Goal: Check status: Check status

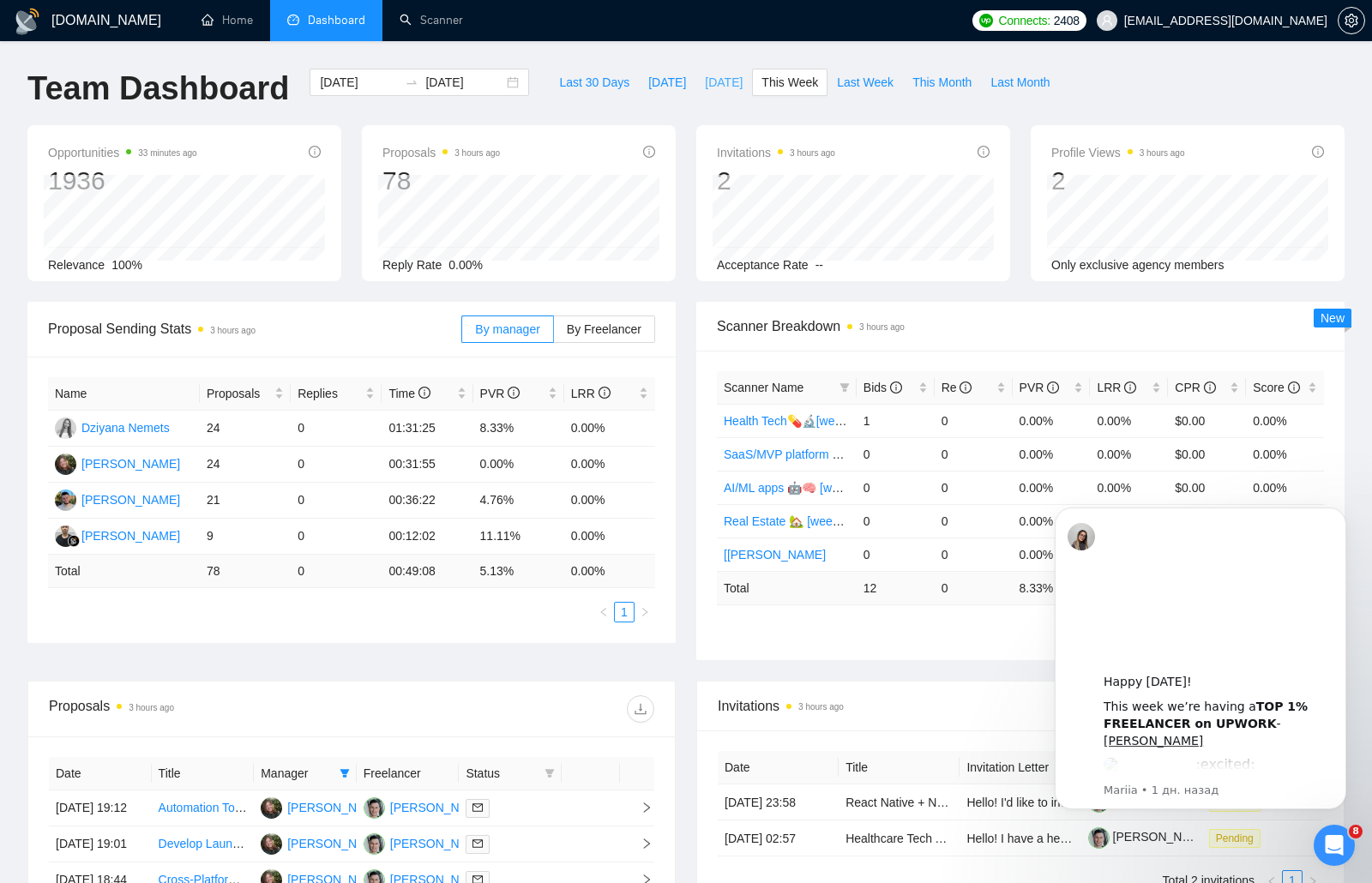
click at [712, 82] on span "[DATE]" at bounding box center [724, 82] width 38 height 19
type input "[DATE]"
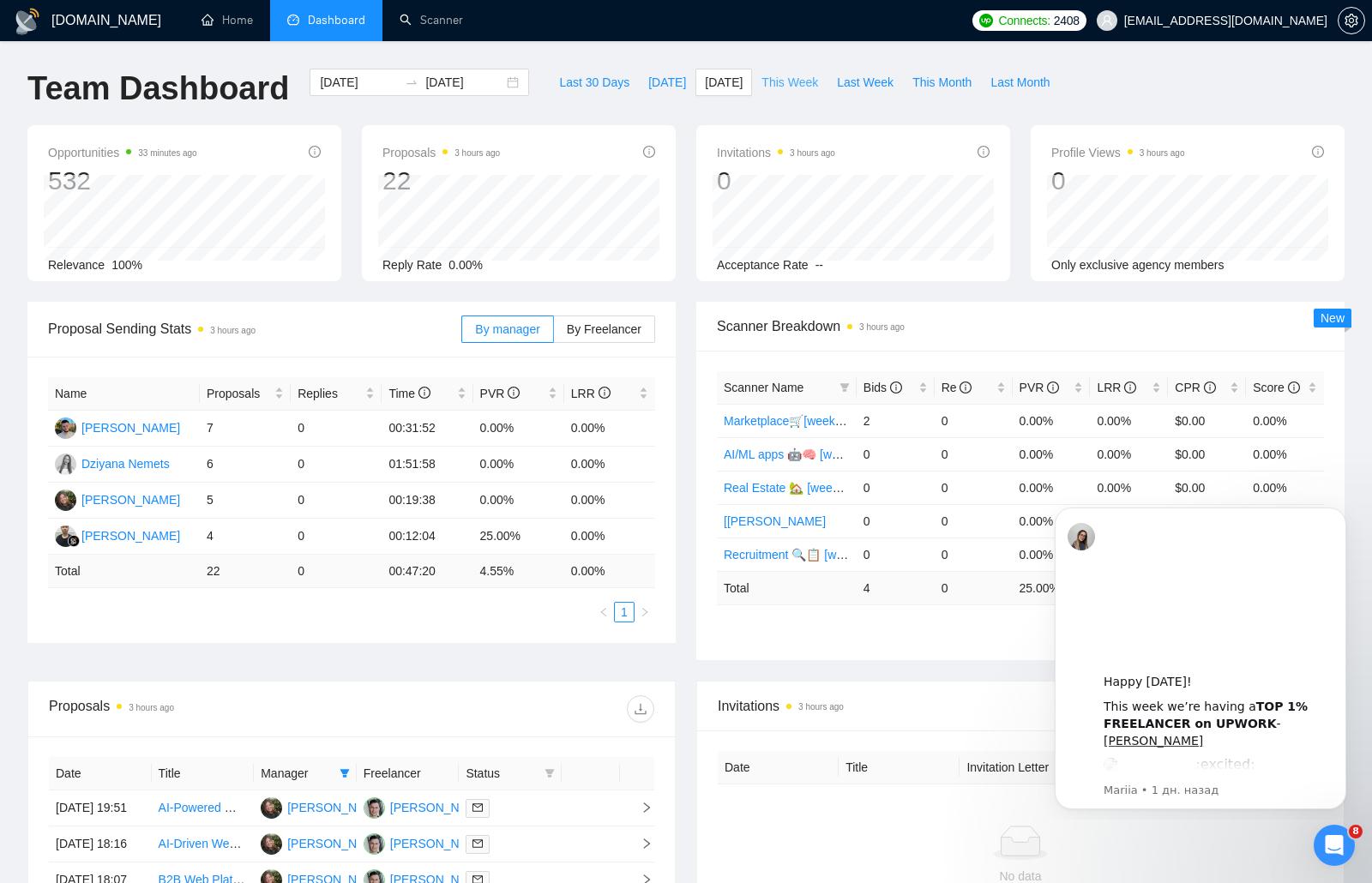
click at [796, 84] on span "This Week" at bounding box center [789, 82] width 56 height 19
type input "[DATE]"
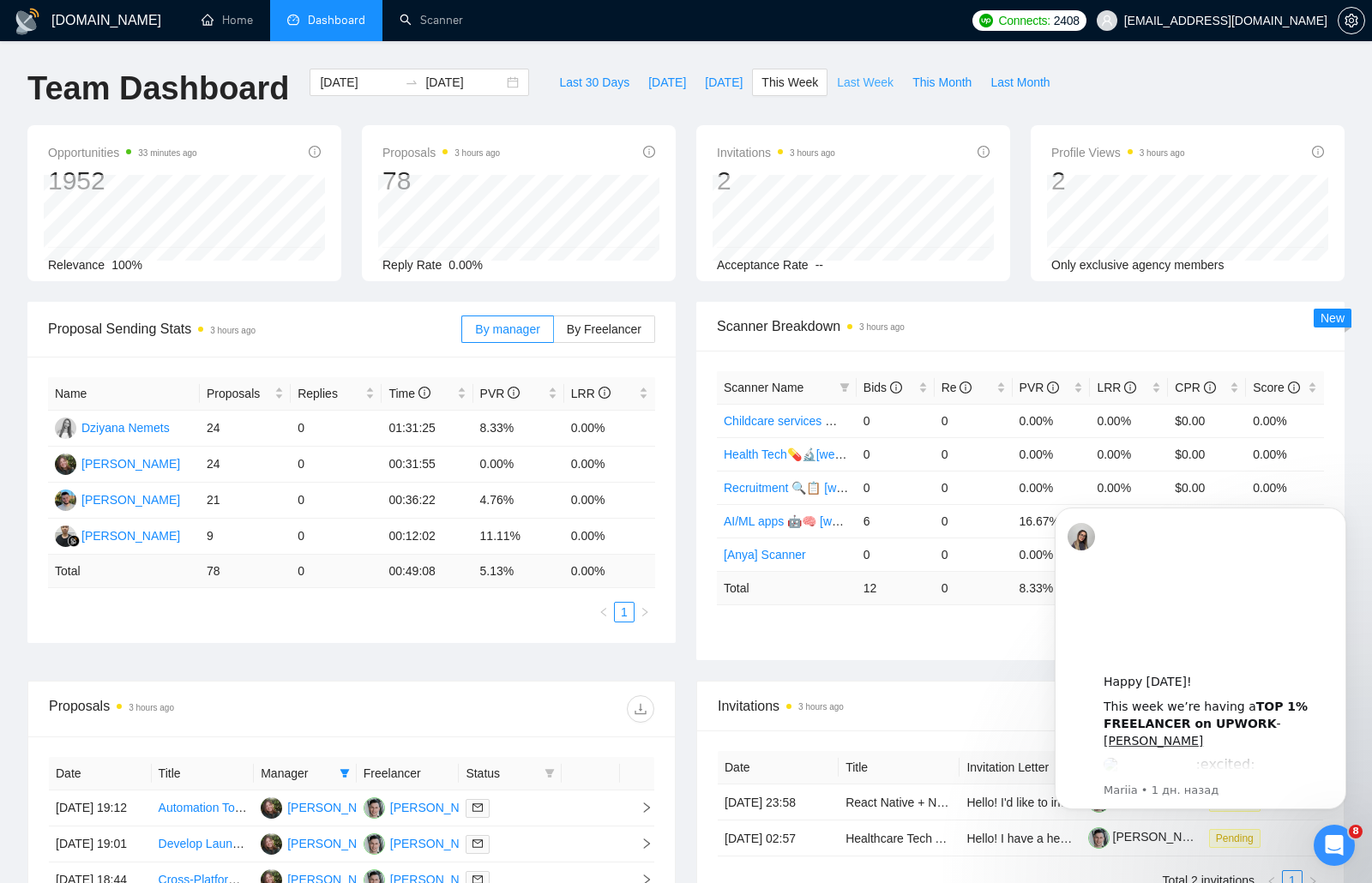
click at [869, 86] on span "Last Week" at bounding box center [865, 82] width 56 height 19
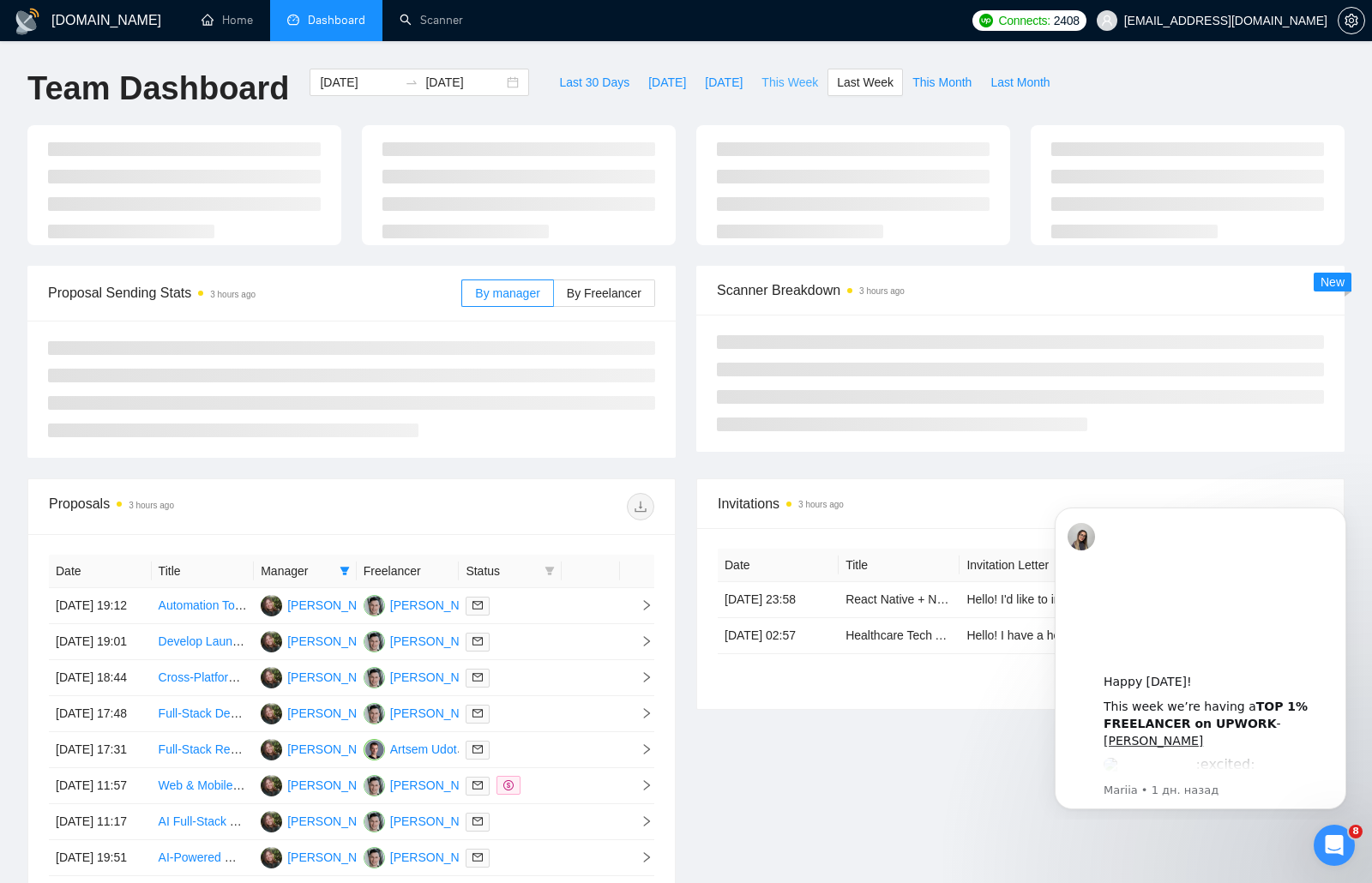
type input "[DATE]"
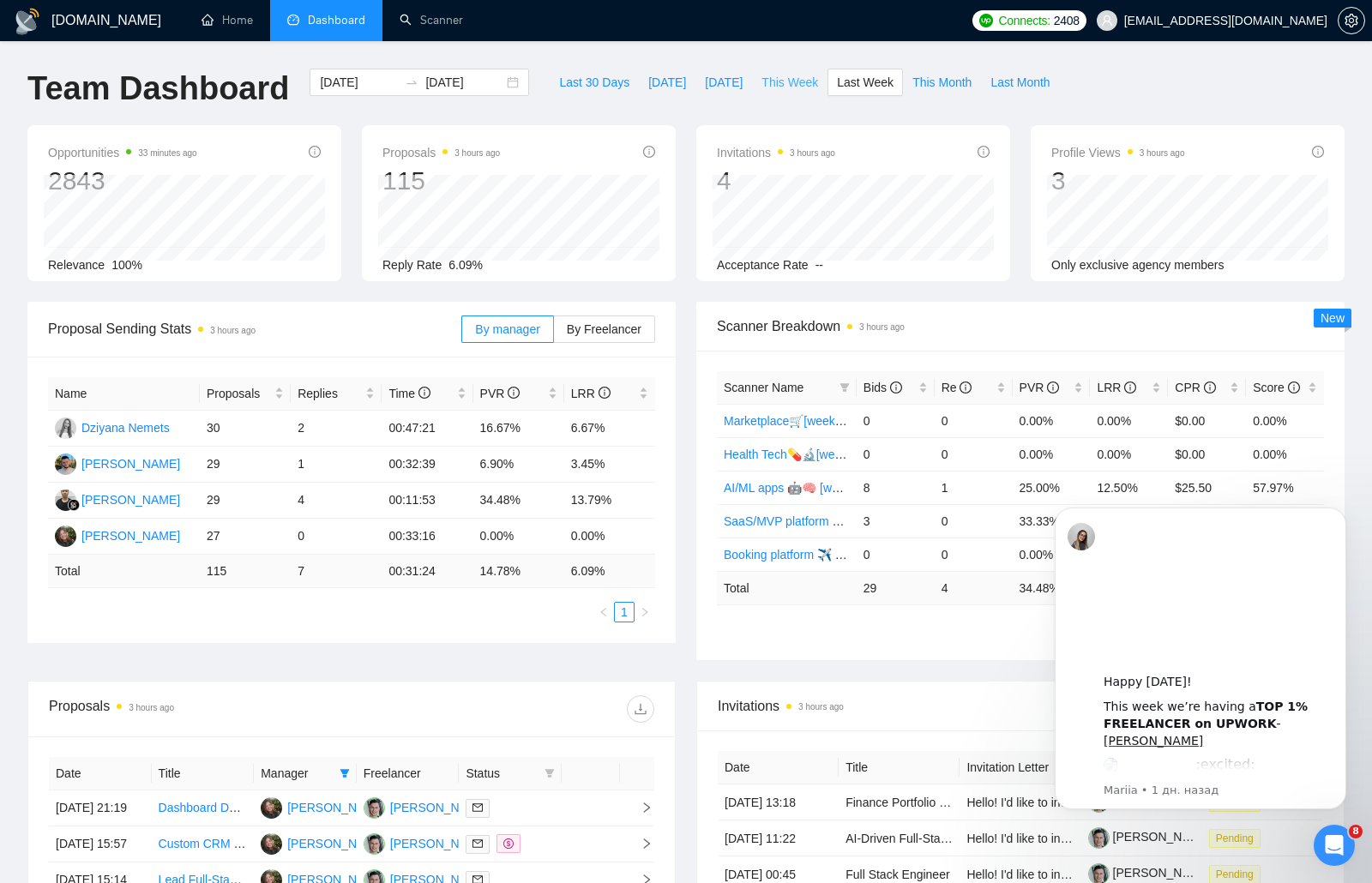
click at [792, 82] on span "This Week" at bounding box center [789, 82] width 56 height 19
type input "[DATE]"
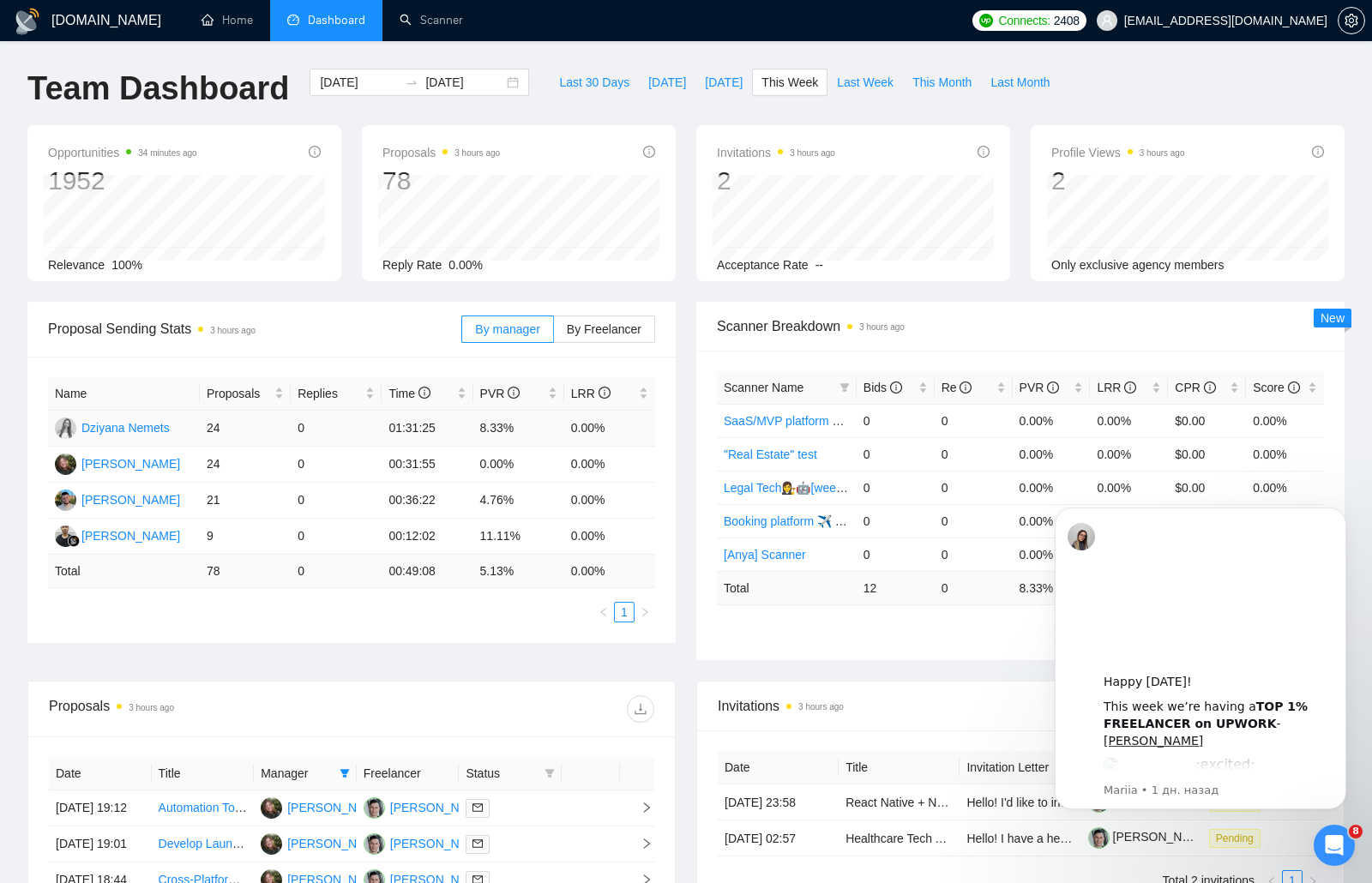
click at [226, 425] on td "24" at bounding box center [245, 429] width 91 height 36
click at [718, 77] on span "[DATE]" at bounding box center [724, 82] width 38 height 19
type input "[DATE]"
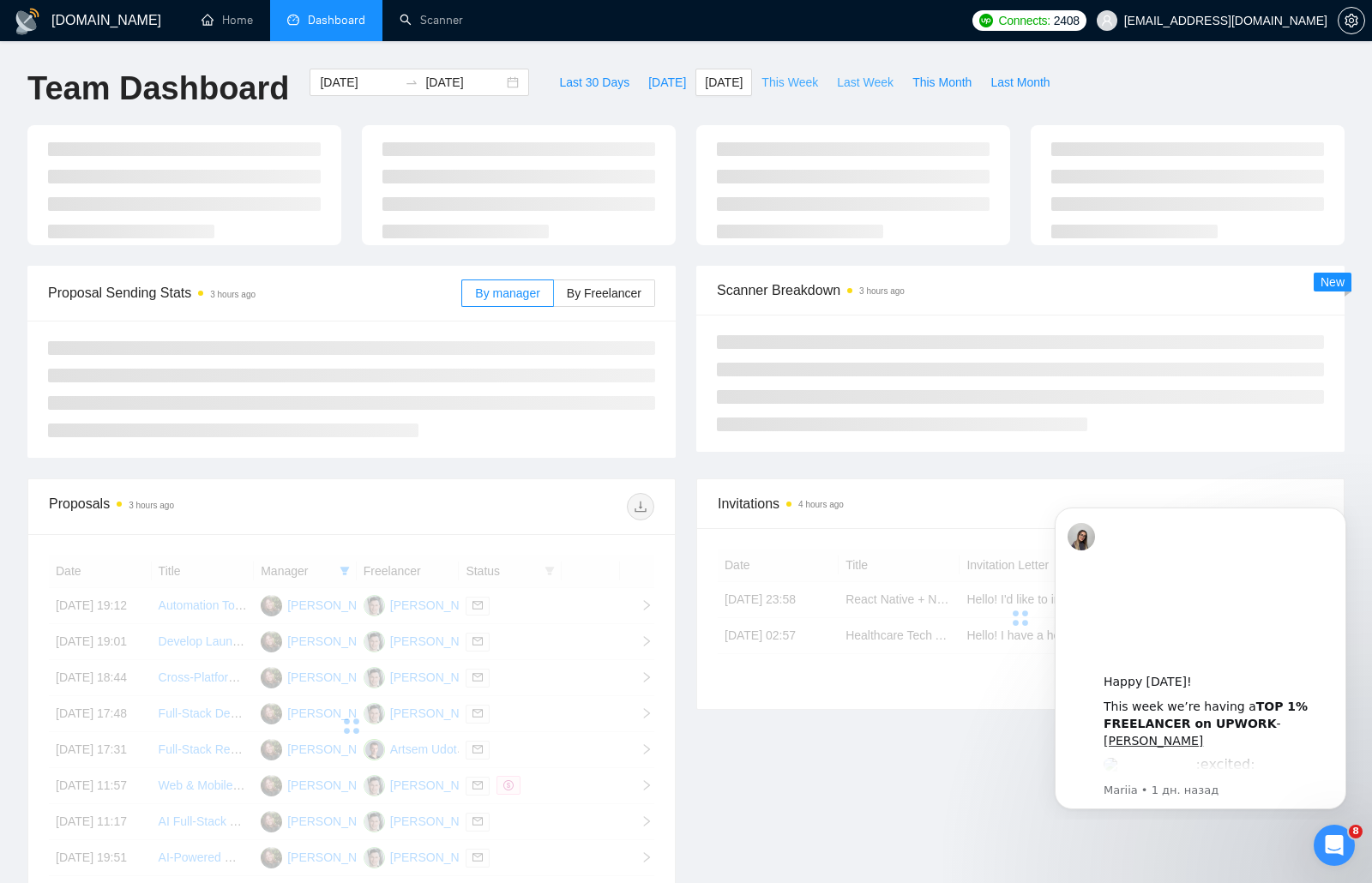
drag, startPoint x: 862, startPoint y: 82, endPoint x: 820, endPoint y: 84, distance: 42.0
click at [862, 82] on span "Last Week" at bounding box center [865, 82] width 56 height 19
type input "[DATE]"
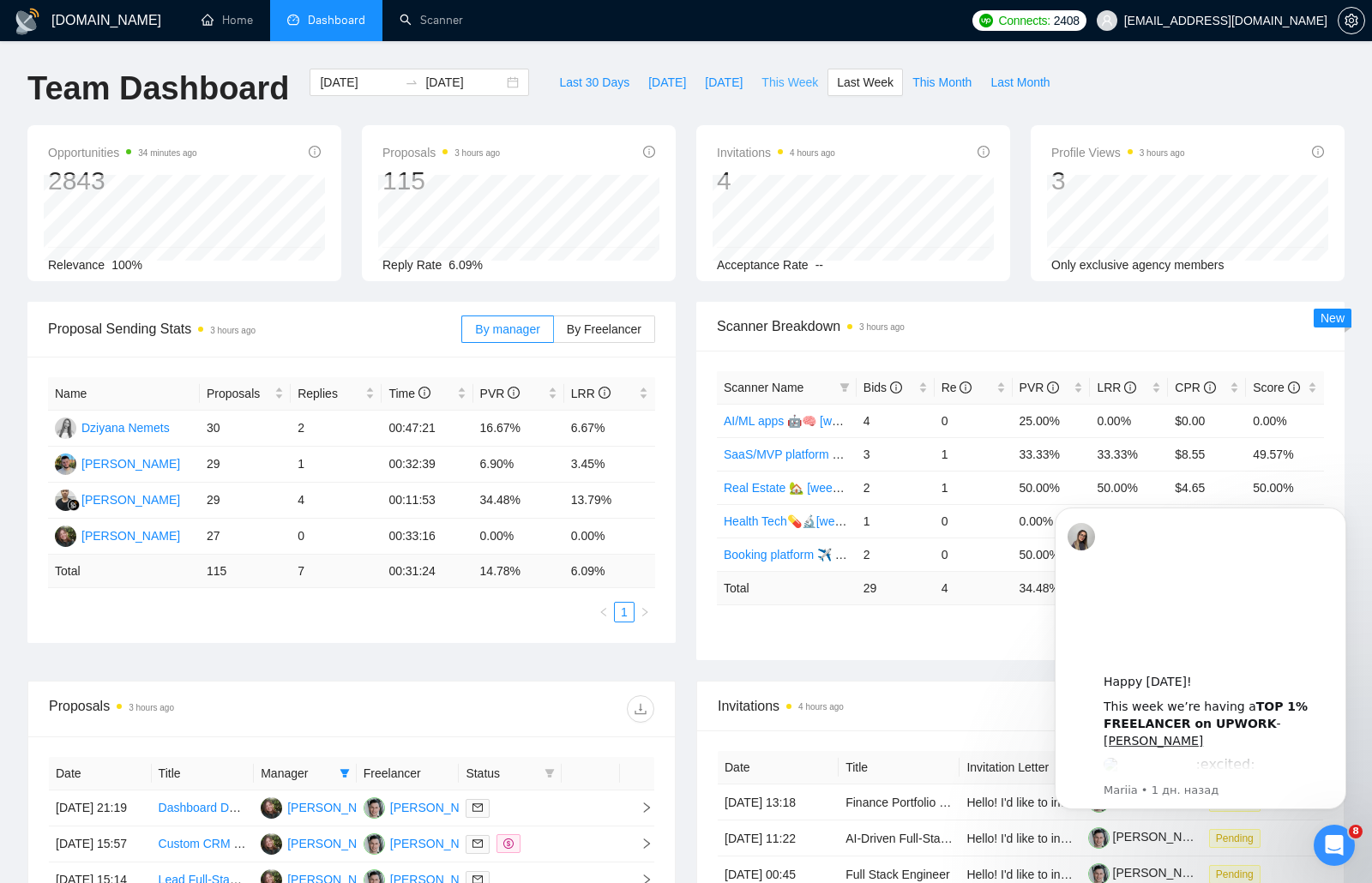
click at [792, 84] on span "This Week" at bounding box center [789, 82] width 56 height 19
type input "[DATE]"
